Goal: Information Seeking & Learning: Learn about a topic

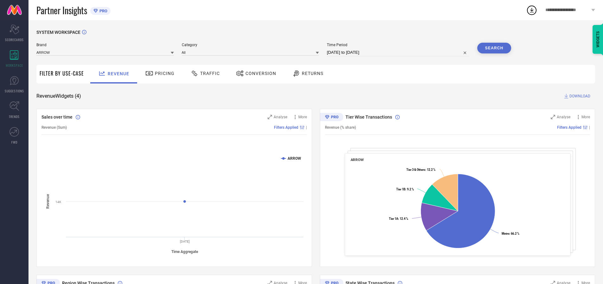
click at [204, 73] on span "Traffic" at bounding box center [210, 73] width 20 height 5
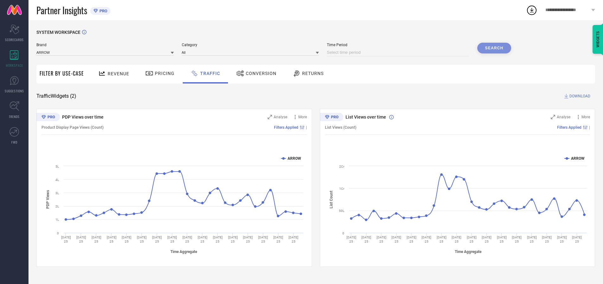
click at [399, 53] on input at bounding box center [398, 53] width 142 height 8
select select "9"
select select "2025"
select select "10"
select select "2025"
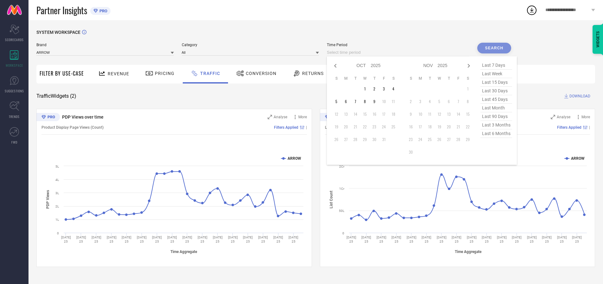
select select "8"
select select "2025"
select select "9"
select select "2025"
click at [395, 127] on td "27" at bounding box center [392, 126] width 9 height 9
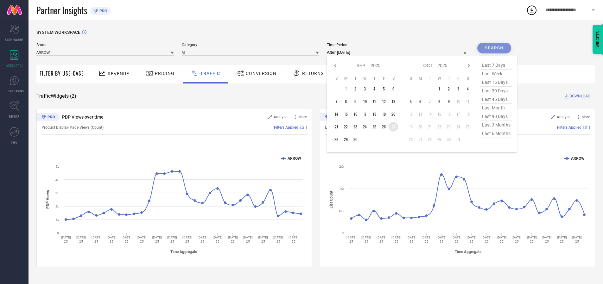
type input "[DATE] to [DATE]"
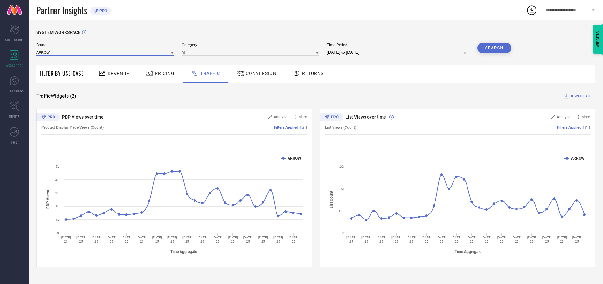
click at [105, 52] on input at bounding box center [104, 52] width 137 height 7
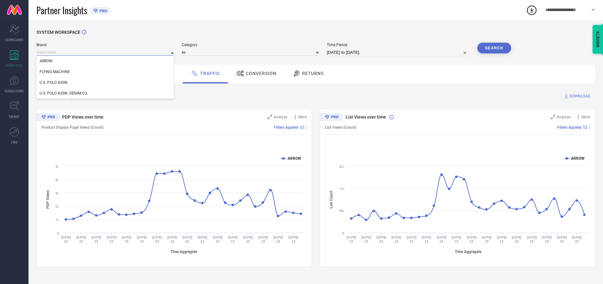
click at [105, 52] on input at bounding box center [104, 52] width 137 height 7
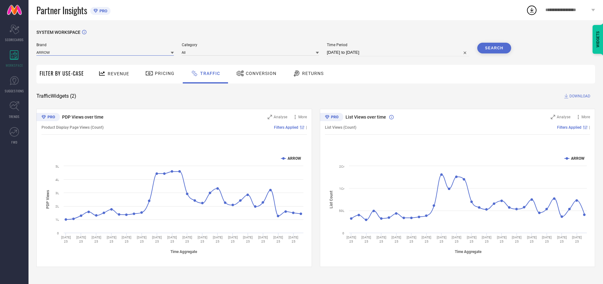
click at [105, 52] on input at bounding box center [104, 52] width 137 height 7
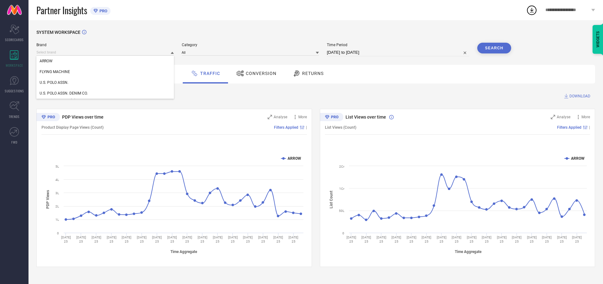
click at [105, 83] on div "U.S. POLO ASSN." at bounding box center [104, 82] width 137 height 11
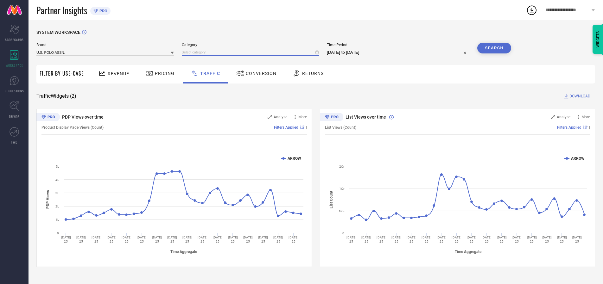
click at [252, 52] on input at bounding box center [250, 52] width 137 height 7
